Goal: Task Accomplishment & Management: Use online tool/utility

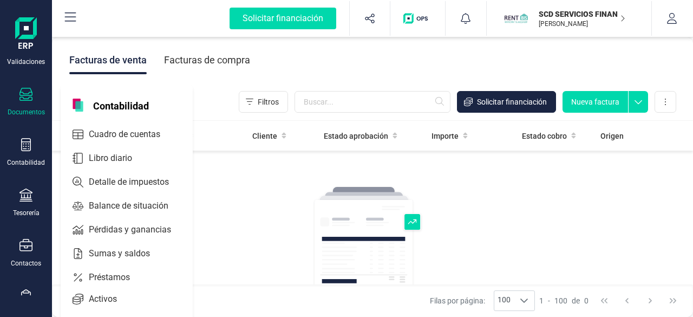
scroll to position [162, 0]
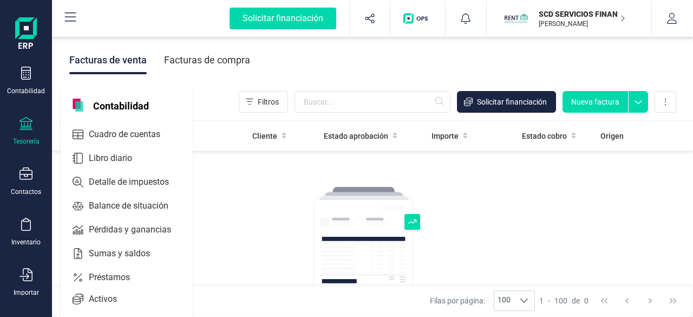
click at [25, 133] on div "Tesorería" at bounding box center [25, 131] width 43 height 29
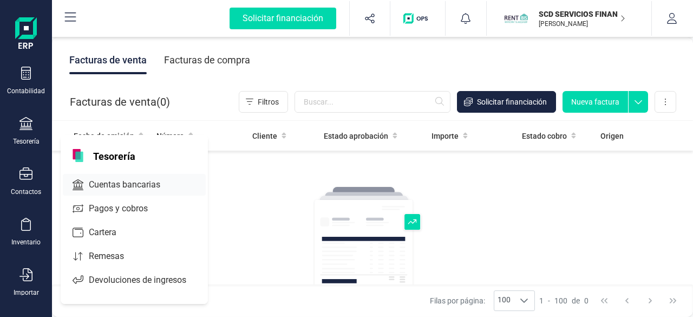
click at [129, 182] on span "Cuentas bancarias" at bounding box center [131, 184] width 95 height 13
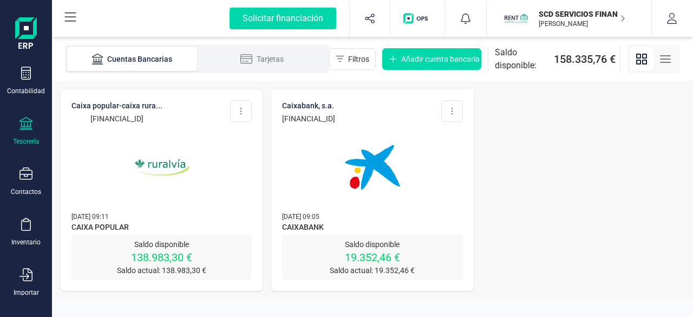
click at [588, 13] on p "SCD SERVICIOS FINANCIEROS SL" at bounding box center [582, 14] width 87 height 11
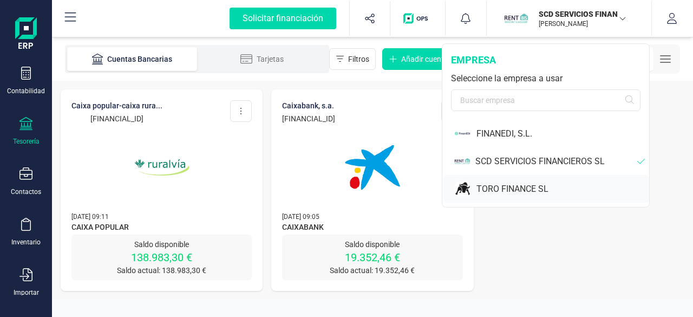
click at [506, 184] on div "TORO FINANCE SL" at bounding box center [562, 188] width 173 height 13
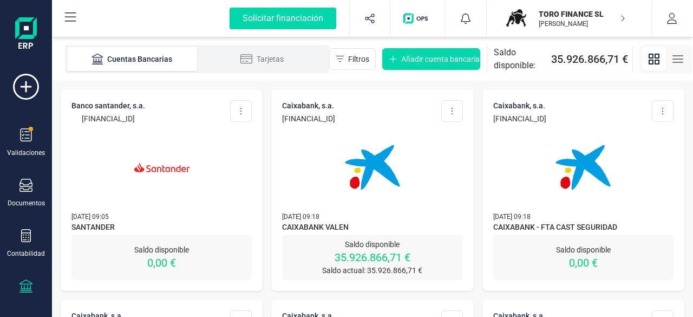
click at [384, 191] on img at bounding box center [372, 167] width 91 height 91
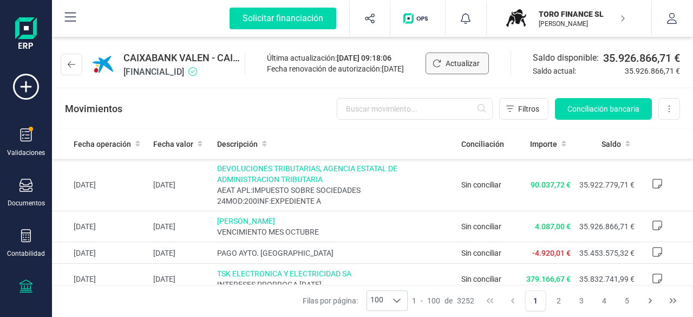
click at [466, 63] on span "Actualizar" at bounding box center [463, 63] width 34 height 11
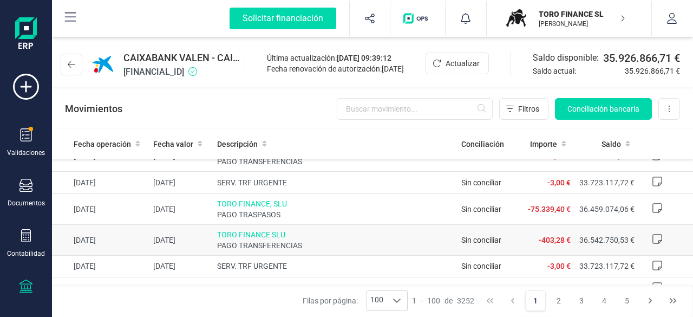
scroll to position [1083, 0]
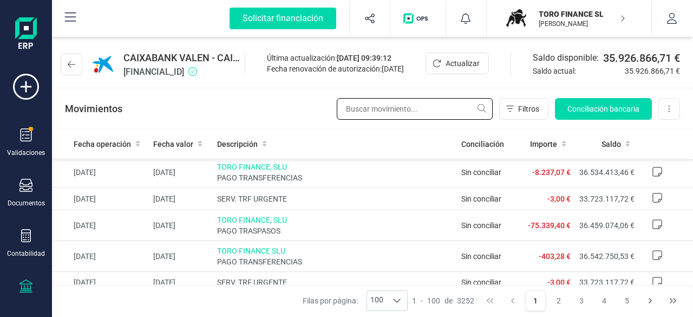
click at [401, 110] on input "text" at bounding box center [415, 109] width 156 height 22
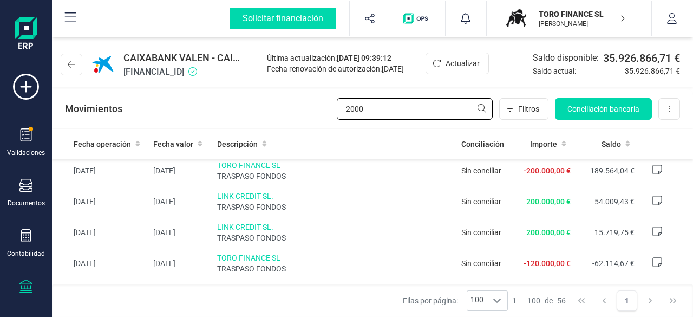
scroll to position [920, 0]
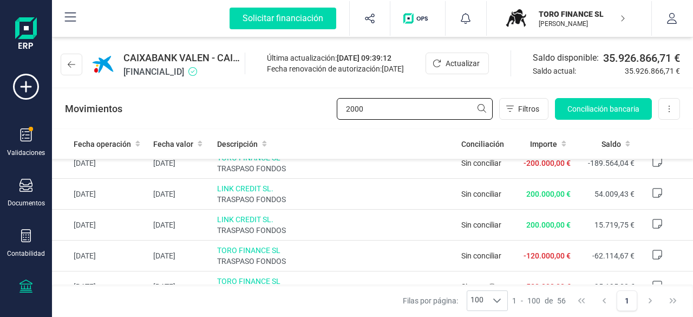
click at [479, 108] on input "2000" at bounding box center [415, 109] width 156 height 22
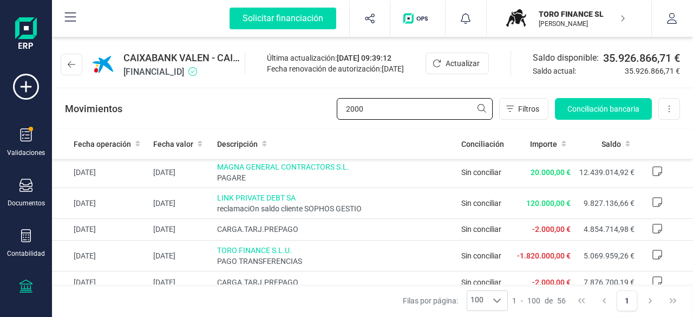
scroll to position [379, 0]
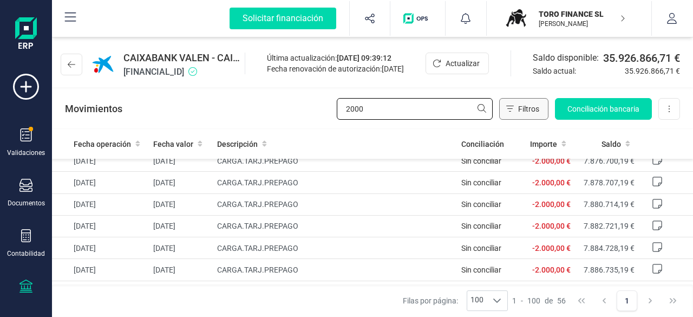
type input "2000"
click at [525, 111] on span "Filtros" at bounding box center [528, 108] width 21 height 11
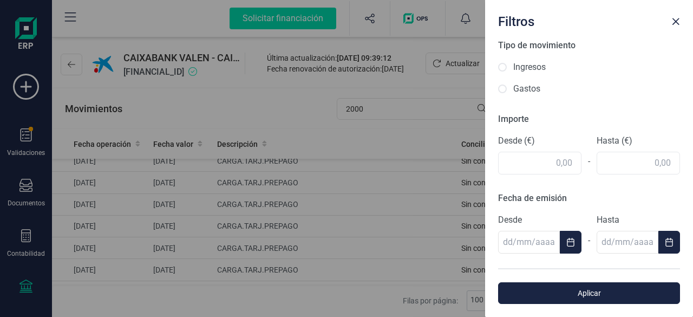
click at [500, 68] on input "Ingresos" at bounding box center [502, 67] width 9 height 9
radio input "true"
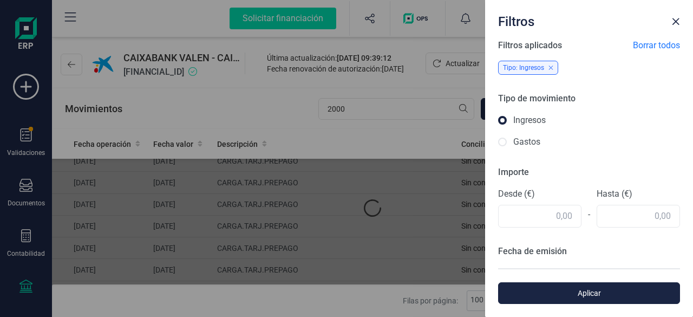
scroll to position [0, 0]
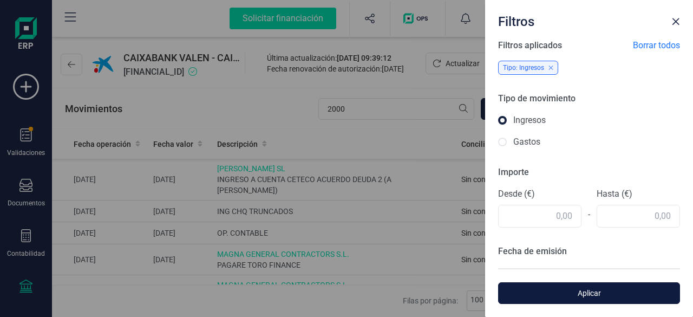
click at [588, 290] on span "Aplicar" at bounding box center [589, 292] width 157 height 11
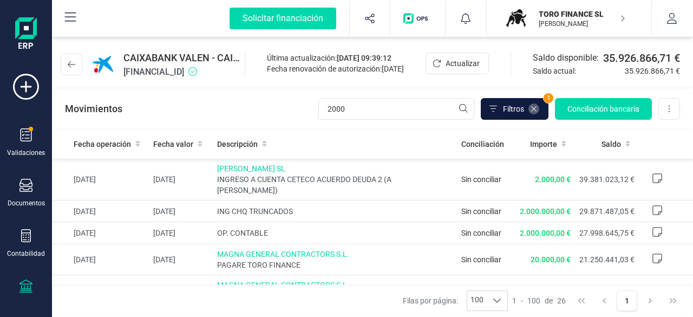
click at [533, 109] on icon at bounding box center [533, 108] width 9 height 9
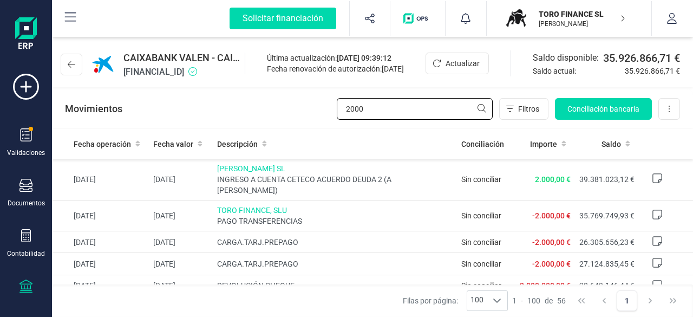
drag, startPoint x: 372, startPoint y: 107, endPoint x: 315, endPoint y: 102, distance: 57.6
click at [315, 102] on div "Movimientos 2000 Filtros Conciliación bancaria Descargar Excel Eliminar cuenta" at bounding box center [372, 108] width 641 height 39
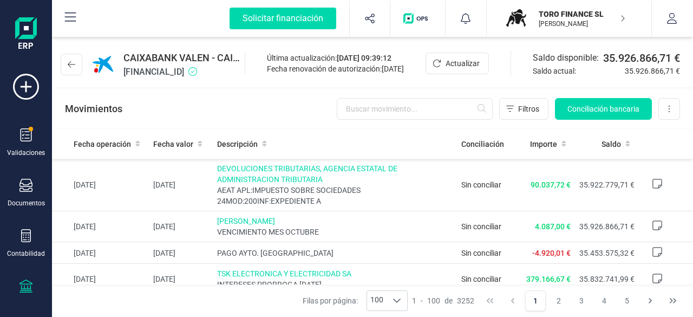
click at [572, 20] on p "[PERSON_NAME]" at bounding box center [582, 23] width 87 height 9
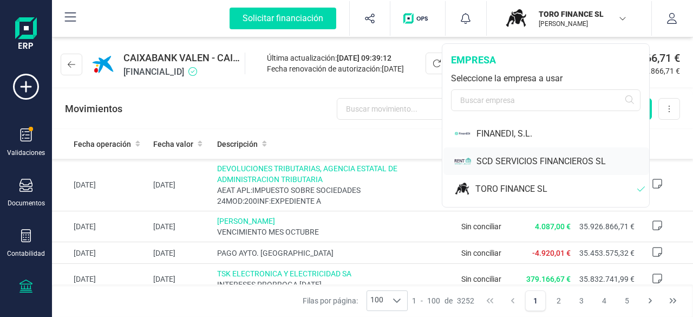
click at [524, 161] on div "SCD SERVICIOS FINANCIEROS SL" at bounding box center [562, 161] width 173 height 13
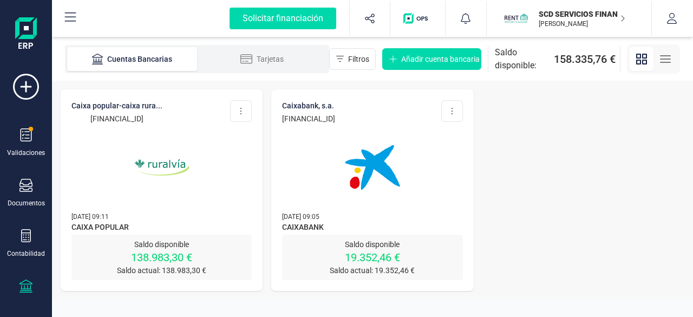
click at [166, 162] on img at bounding box center [161, 167] width 91 height 91
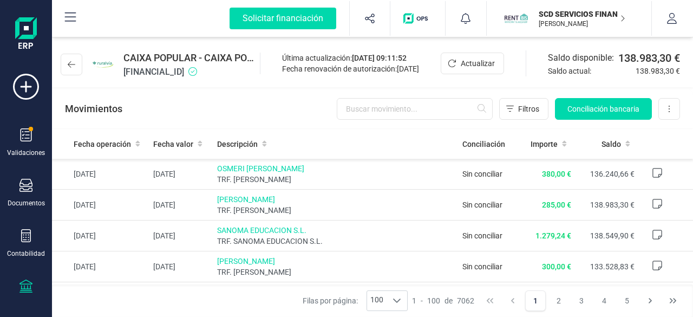
click at [568, 13] on p "SCD SERVICIOS FINANCIEROS SL" at bounding box center [582, 14] width 87 height 11
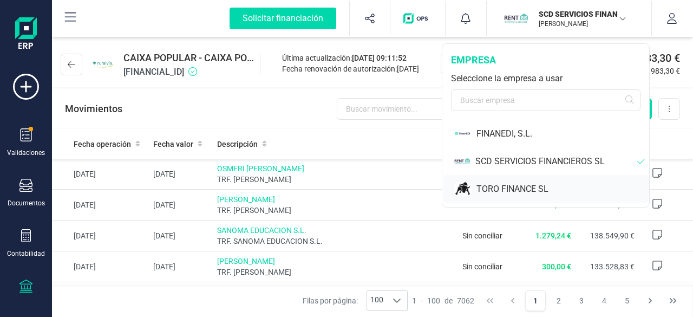
click at [529, 187] on div "TORO FINANCE SL" at bounding box center [562, 188] width 173 height 13
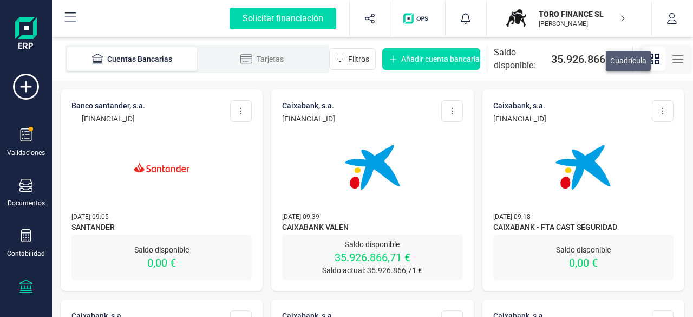
click at [414, 191] on img at bounding box center [372, 167] width 91 height 91
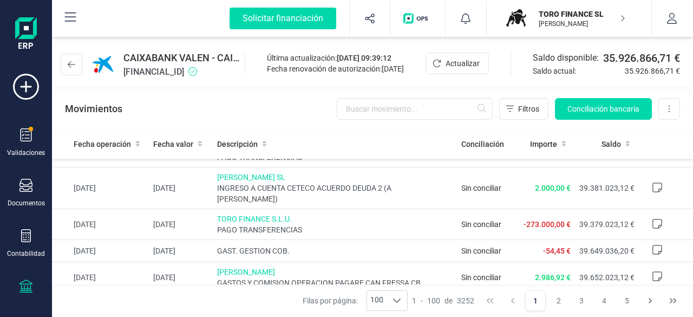
scroll to position [1678, 0]
